Goal: Task Accomplishment & Management: Manage account settings

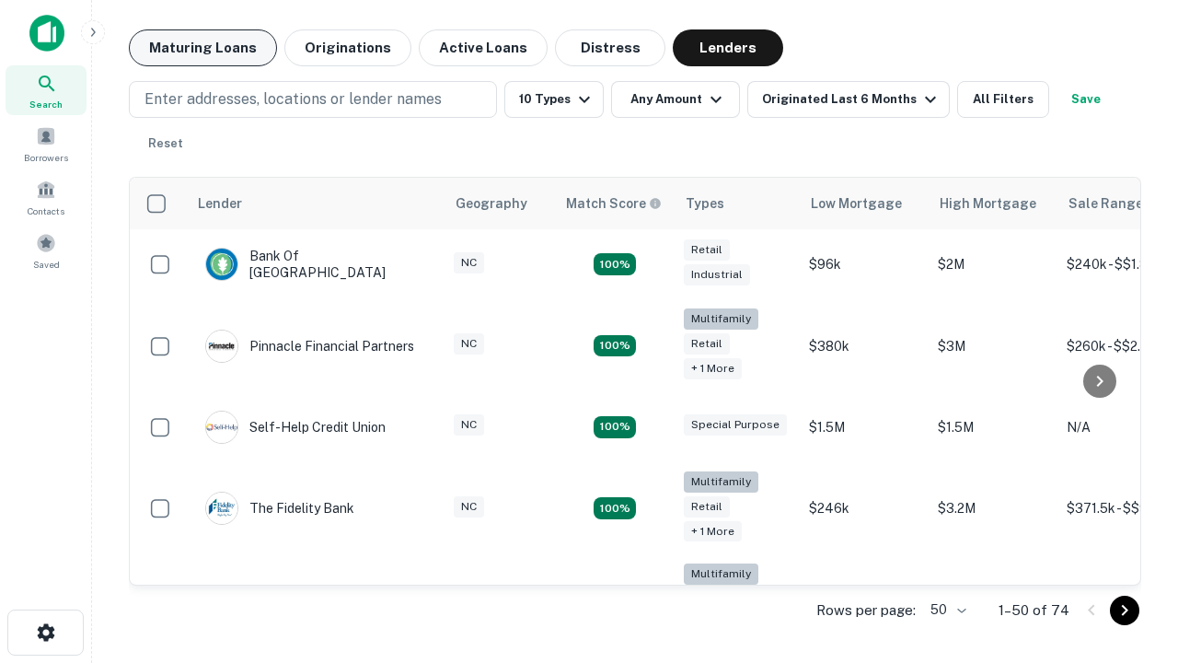
click at [202, 48] on button "Maturing Loans" at bounding box center [203, 47] width 148 height 37
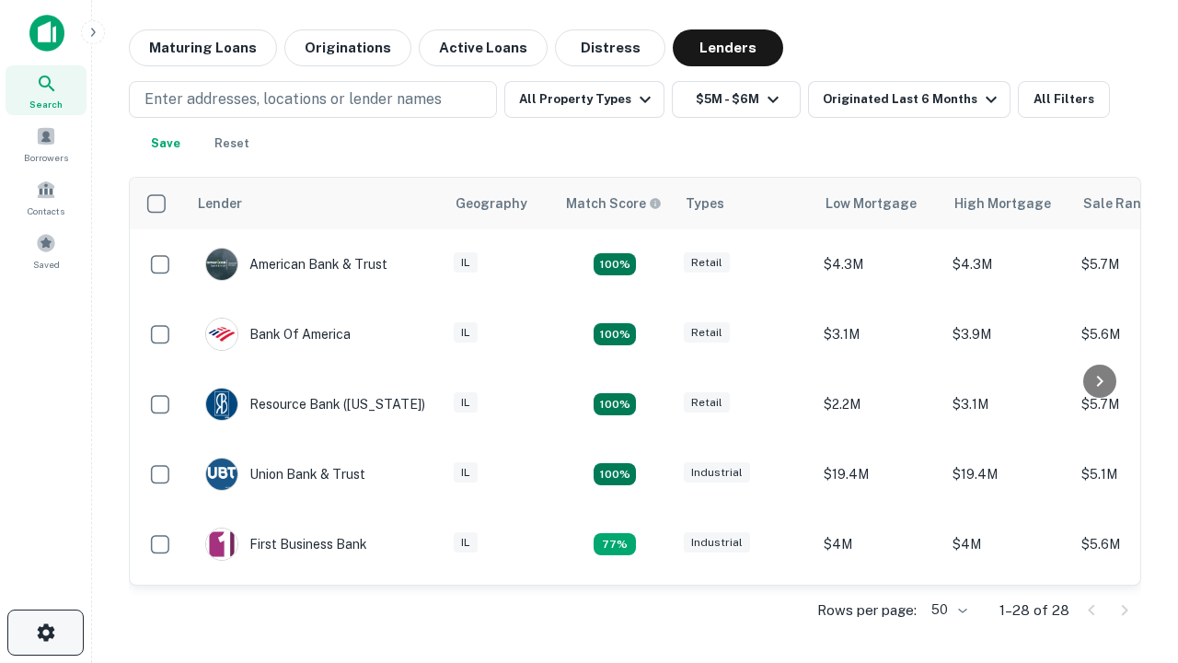
click at [45, 632] on icon "button" at bounding box center [46, 632] width 22 height 22
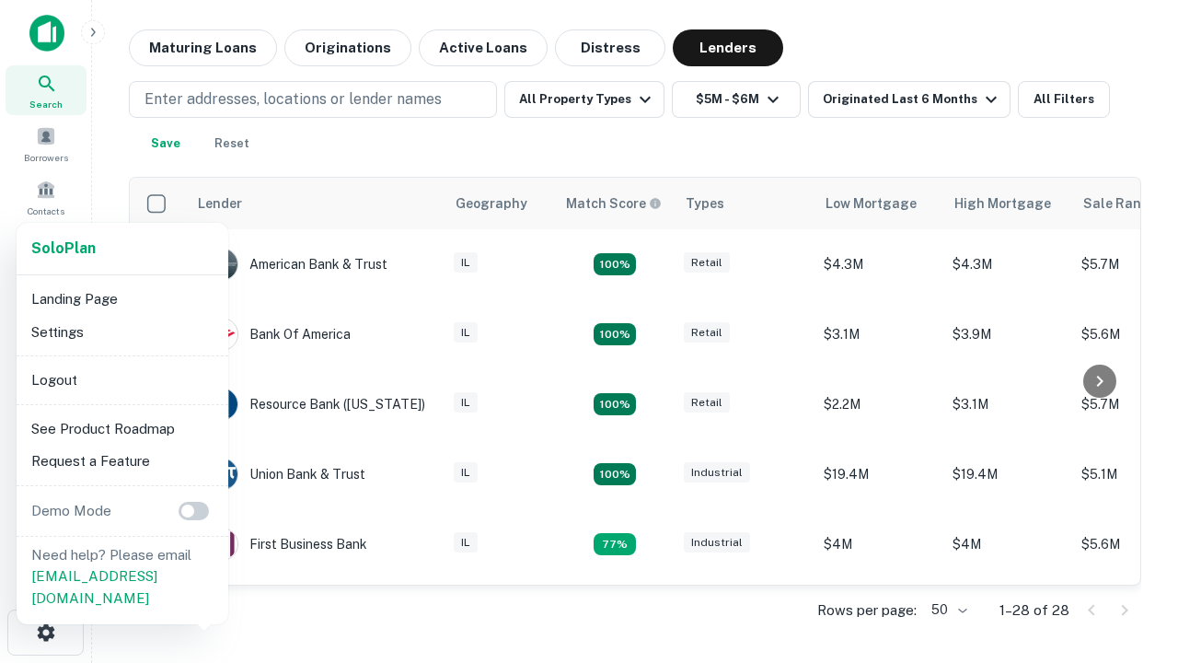
click at [121, 379] on li "Logout" at bounding box center [122, 380] width 197 height 33
